Goal: Task Accomplishment & Management: Complete application form

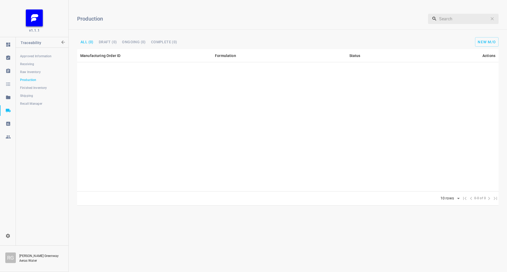
click at [31, 71] on span "Raw Inventory" at bounding box center [42, 71] width 44 height 5
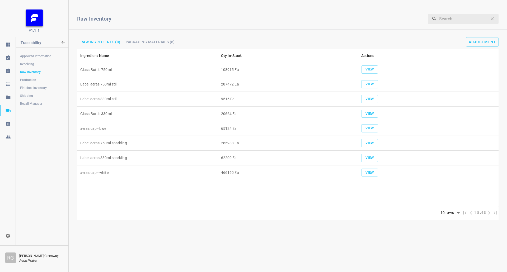
click at [37, 63] on span "Receiving" at bounding box center [42, 63] width 44 height 5
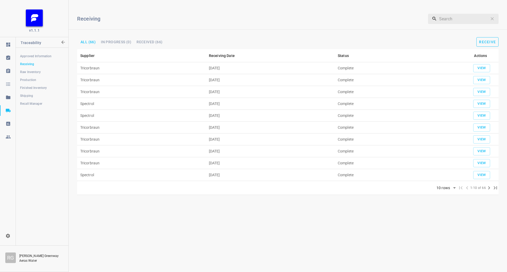
click at [491, 40] on span "Receive" at bounding box center [487, 42] width 17 height 4
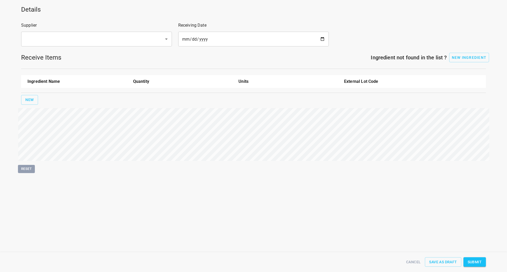
click at [73, 35] on input "text" at bounding box center [88, 39] width 131 height 10
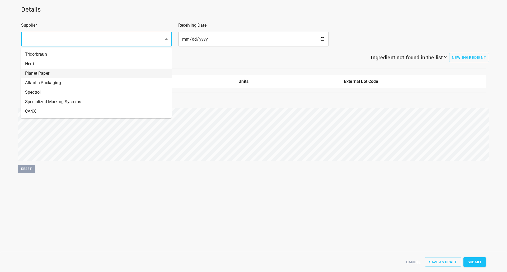
click at [40, 76] on li "Planet Paper" at bounding box center [96, 73] width 151 height 9
type input "Planet Paper"
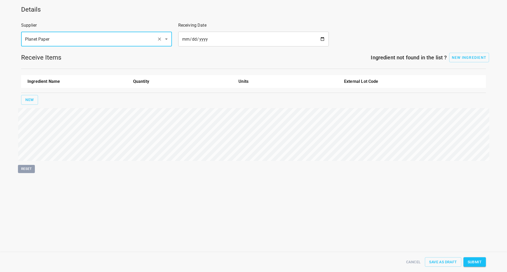
click at [325, 35] on input "date" at bounding box center [253, 39] width 151 height 15
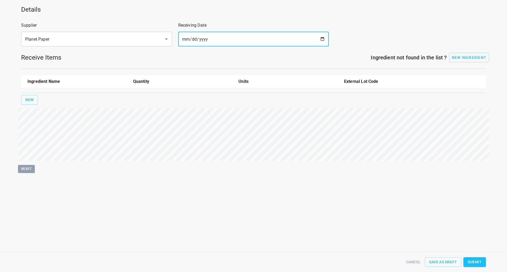
click at [321, 40] on input "date" at bounding box center [253, 39] width 151 height 15
type input "[DATE]"
click at [33, 100] on span "New" at bounding box center [29, 100] width 8 height 7
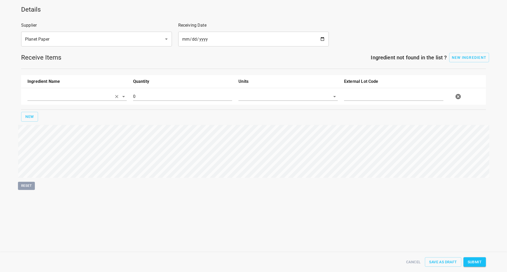
click at [34, 100] on input "text" at bounding box center [69, 96] width 84 height 8
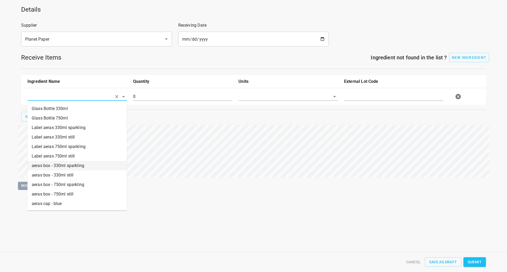
click at [59, 167] on li "aeras box - 330ml sparkling" at bounding box center [76, 165] width 99 height 9
type input "aeras box - 330ml sparkling"
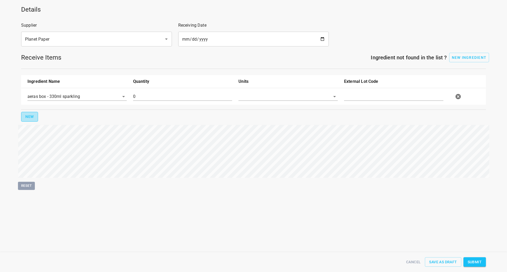
click at [34, 119] on button "New" at bounding box center [29, 117] width 17 height 10
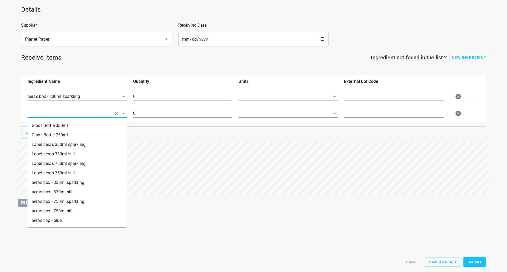
click at [52, 115] on input "text" at bounding box center [69, 113] width 84 height 8
click at [66, 212] on li "aeras box - 750ml still" at bounding box center [76, 210] width 99 height 9
type input "aeras box - 750ml still"
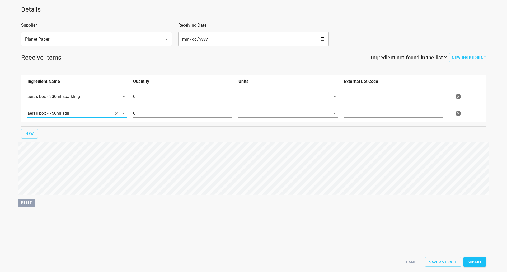
click at [363, 101] on input "text" at bounding box center [393, 96] width 99 height 8
click at [325, 103] on div "aeras box - 750ml still 0" at bounding box center [254, 113] width 460 height 23
click at [325, 100] on div at bounding box center [331, 96] width 14 height 7
click at [337, 99] on icon "Open" at bounding box center [334, 96] width 6 height 6
click at [327, 110] on li "[PERSON_NAME]" at bounding box center [287, 108] width 99 height 9
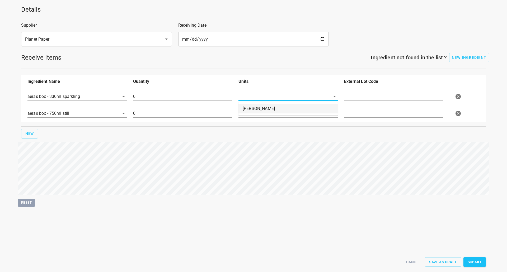
type input "[PERSON_NAME]"
click at [326, 110] on div at bounding box center [331, 113] width 14 height 7
click at [331, 111] on div at bounding box center [331, 113] width 14 height 7
click at [335, 111] on icon "Open" at bounding box center [334, 113] width 6 height 6
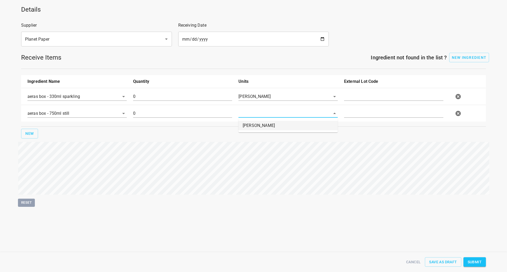
click at [327, 125] on li "[PERSON_NAME]" at bounding box center [287, 125] width 99 height 9
type input "[PERSON_NAME]"
click at [375, 98] on input "text" at bounding box center [393, 96] width 99 height 8
type input "605293"
click at [358, 120] on div at bounding box center [394, 115] width 106 height 19
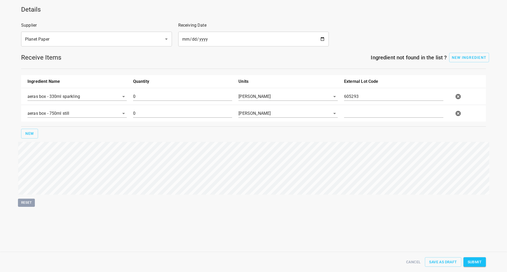
click at [358, 116] on input "text" at bounding box center [393, 113] width 99 height 8
type input "605228"
click at [143, 115] on input "0" at bounding box center [182, 113] width 99 height 8
type input "15125"
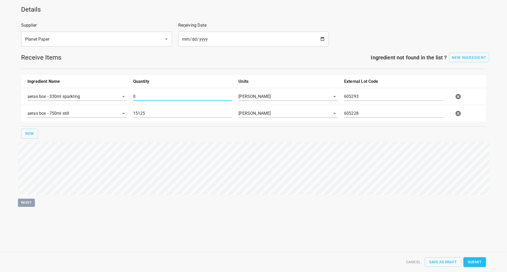
click at [146, 98] on input "0" at bounding box center [182, 96] width 99 height 8
click at [474, 262] on span "Submit" at bounding box center [474, 262] width 14 height 7
type input "15010.000000000000000"
type input "15125.000000000000000"
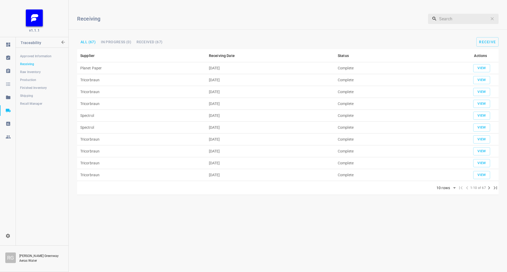
click at [36, 74] on span "Raw Inventory" at bounding box center [42, 71] width 44 height 5
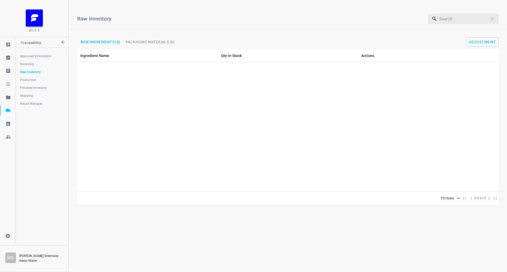
click at [34, 79] on span "Production" at bounding box center [42, 79] width 44 height 5
click at [486, 40] on span "New M/O" at bounding box center [486, 42] width 18 height 4
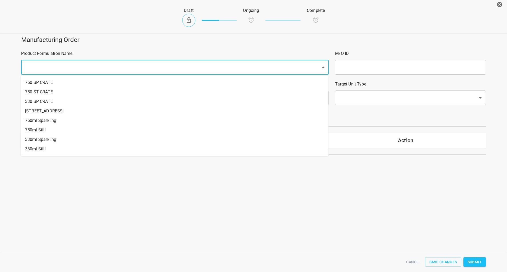
click at [127, 68] on input "text" at bounding box center [167, 67] width 288 height 10
drag, startPoint x: 68, startPoint y: 120, endPoint x: 330, endPoint y: 88, distance: 263.2
click at [69, 120] on li "750ml Sparkling" at bounding box center [174, 120] width 307 height 9
type input "1"
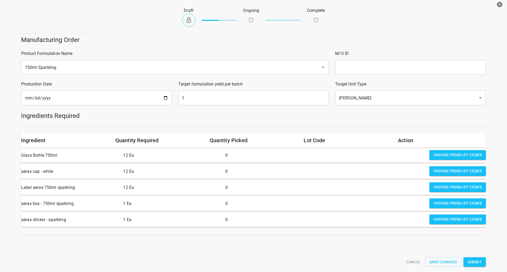
drag, startPoint x: 401, startPoint y: 63, endPoint x: 398, endPoint y: 59, distance: 5.1
click at [402, 63] on input "text" at bounding box center [410, 67] width 151 height 15
type input "25225"
click at [165, 99] on input "[DATE]" at bounding box center [96, 98] width 151 height 15
type input "[DATE]"
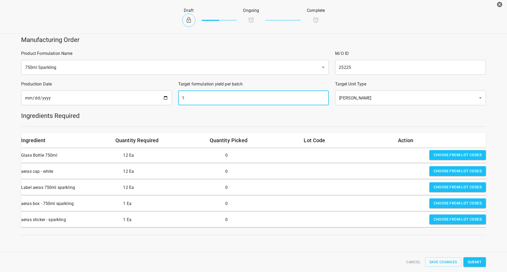
click at [230, 96] on input "1" at bounding box center [253, 98] width 151 height 15
click at [231, 96] on input "1" at bounding box center [253, 98] width 151 height 15
click at [233, 96] on input "1" at bounding box center [253, 98] width 151 height 15
type input "2480"
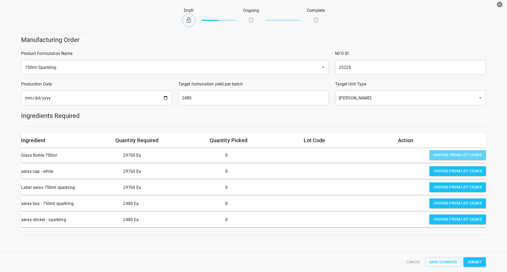
click at [445, 155] on span "Choose from lot codes" at bounding box center [457, 155] width 48 height 7
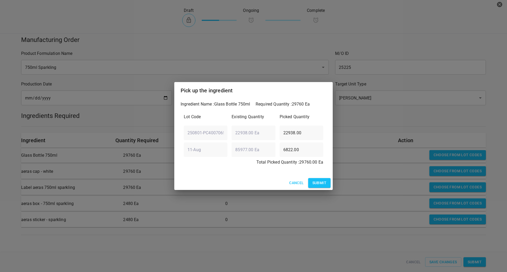
click at [321, 186] on span "Submit" at bounding box center [319, 183] width 14 height 7
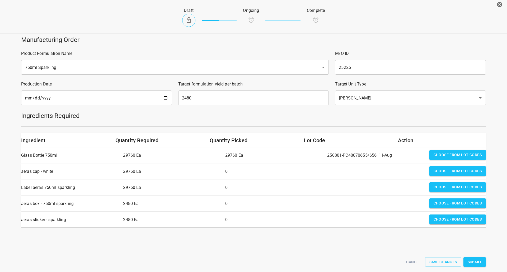
click at [461, 170] on span "Choose from lot codes" at bounding box center [457, 171] width 48 height 7
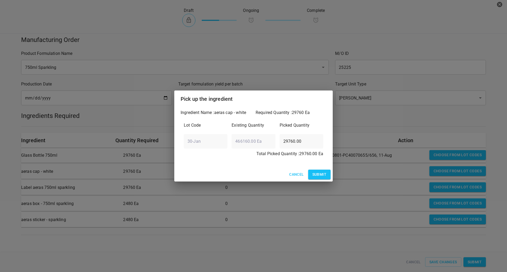
click at [319, 171] on button "Submit" at bounding box center [319, 175] width 22 height 10
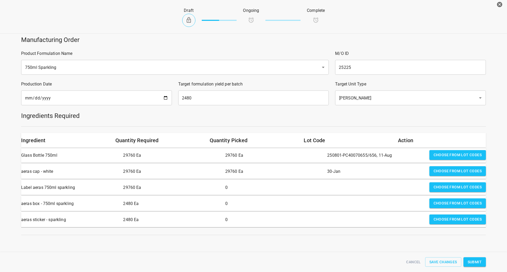
click at [453, 189] on span "Choose from lot codes" at bounding box center [457, 187] width 48 height 7
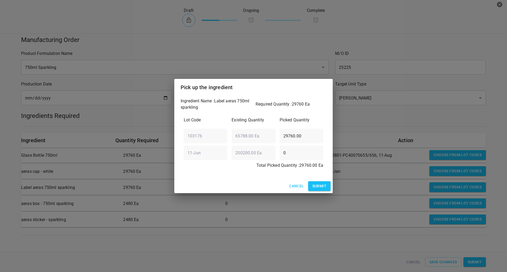
click at [319, 185] on span "Submit" at bounding box center [319, 186] width 14 height 7
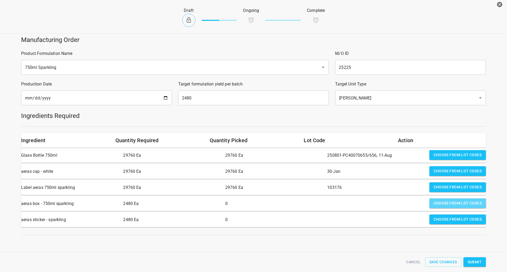
click at [449, 206] on span "Choose from lot codes" at bounding box center [457, 203] width 48 height 7
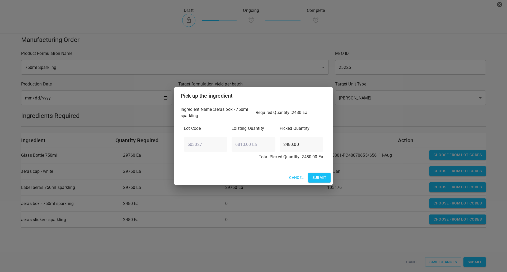
drag, startPoint x: 321, startPoint y: 177, endPoint x: 370, endPoint y: 197, distance: 53.4
click at [321, 177] on span "Submit" at bounding box center [319, 177] width 14 height 7
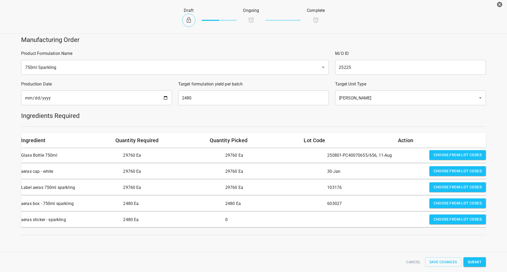
click at [451, 218] on span "Choose from lot codes" at bounding box center [457, 219] width 48 height 7
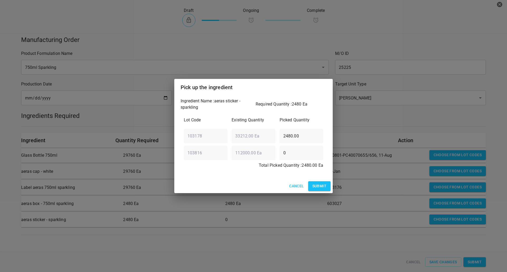
click at [318, 189] on span "Submit" at bounding box center [319, 186] width 14 height 7
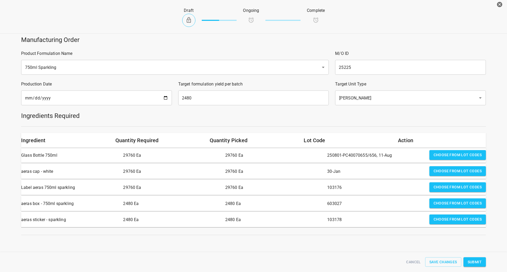
scroll to position [2, 0]
click at [473, 264] on span "Submit" at bounding box center [474, 262] width 14 height 7
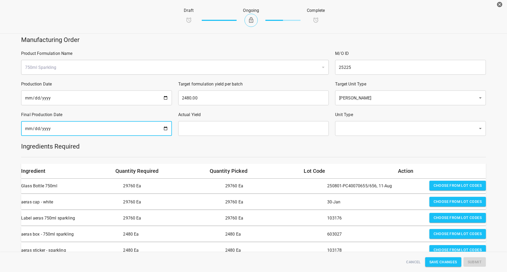
click at [157, 124] on input "date" at bounding box center [96, 128] width 151 height 15
click at [162, 128] on input "date" at bounding box center [96, 128] width 151 height 15
type input "[DATE]"
drag, startPoint x: 265, startPoint y: 120, endPoint x: 265, endPoint y: 122, distance: 2.7
click at [265, 120] on div "Actual Yield ​" at bounding box center [253, 123] width 157 height 31
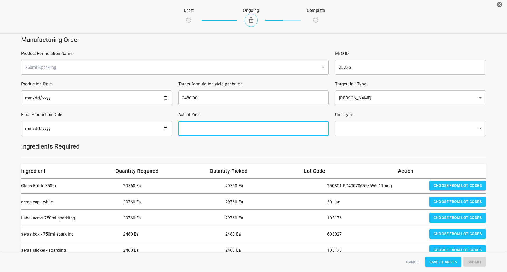
click at [265, 123] on input "text" at bounding box center [253, 128] width 151 height 15
type input "2480"
click at [386, 128] on input "text" at bounding box center [402, 128] width 131 height 10
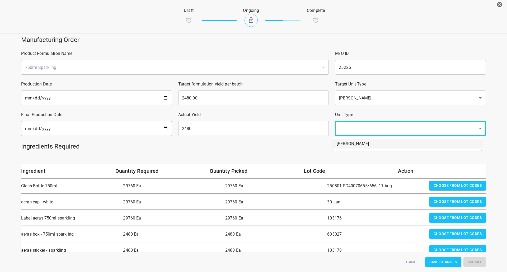
click at [377, 148] on li "[PERSON_NAME]" at bounding box center [406, 143] width 149 height 9
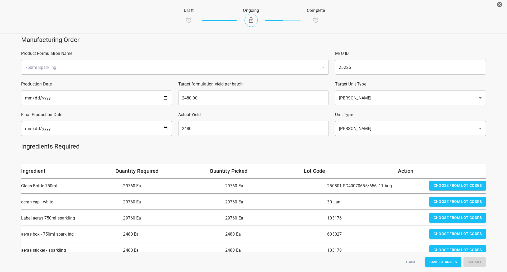
click at [369, 149] on h5 "Ingredients Required" at bounding box center [253, 146] width 464 height 8
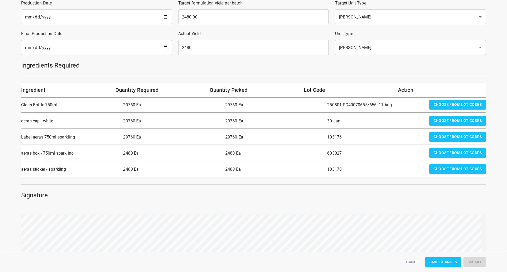
scroll to position [128, 0]
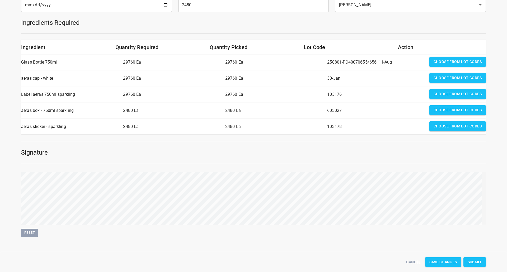
drag, startPoint x: 472, startPoint y: 260, endPoint x: 462, endPoint y: 256, distance: 10.1
click at [472, 260] on span "Submit" at bounding box center [474, 262] width 14 height 7
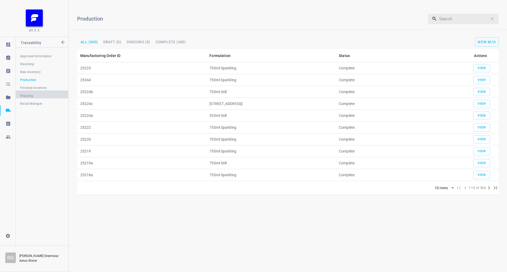
click at [29, 95] on span "Shipping" at bounding box center [42, 95] width 44 height 5
